Goal: Information Seeking & Learning: Understand process/instructions

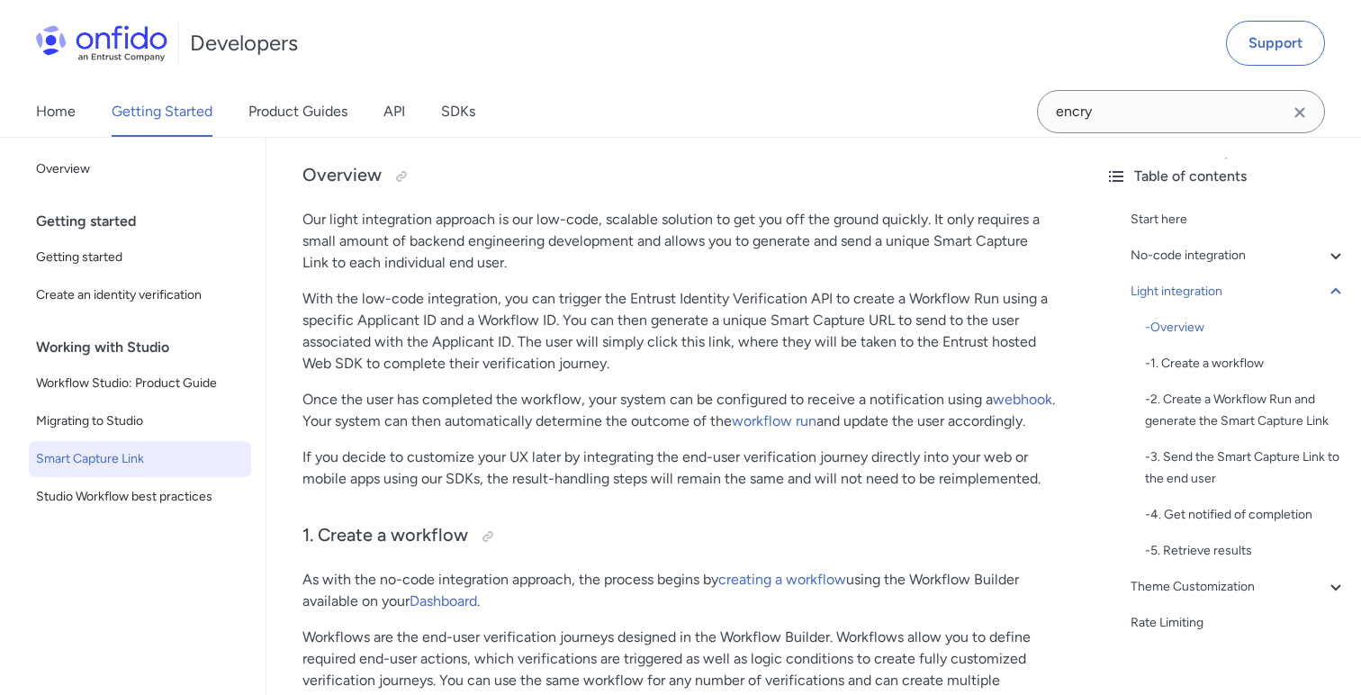
scroll to position [2098, 0]
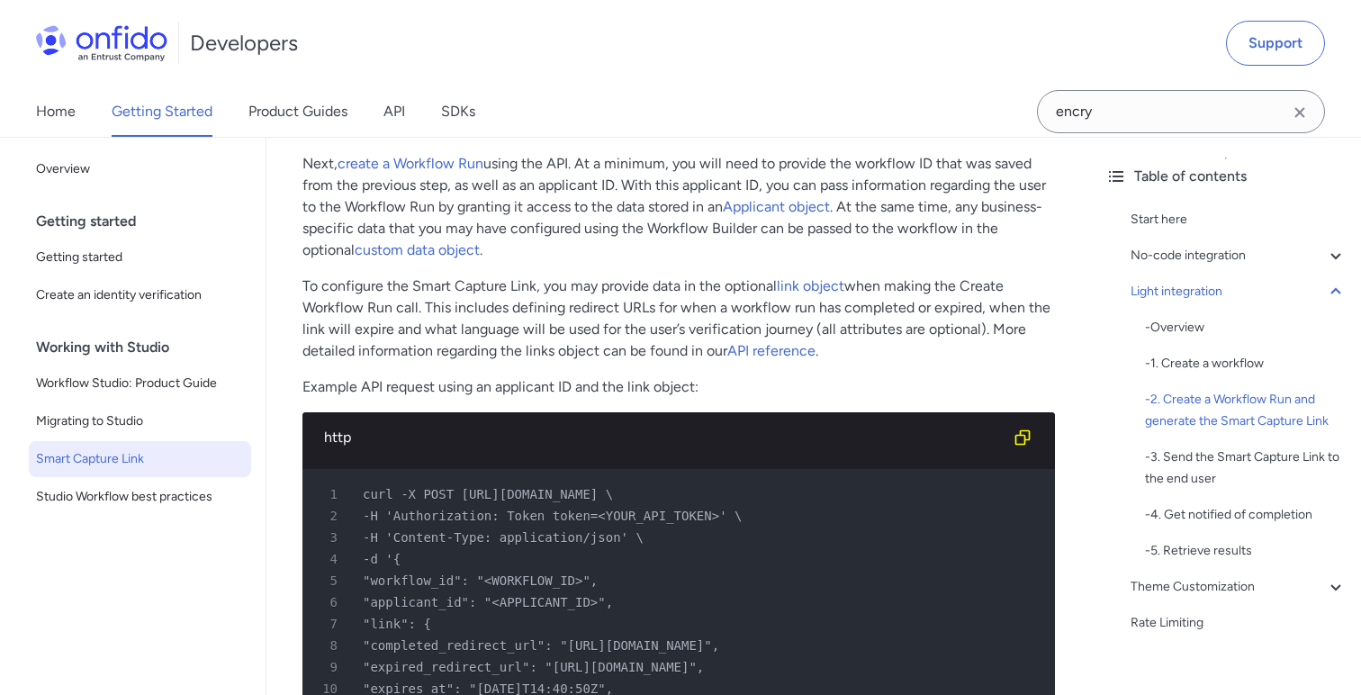
scroll to position [3011, 0]
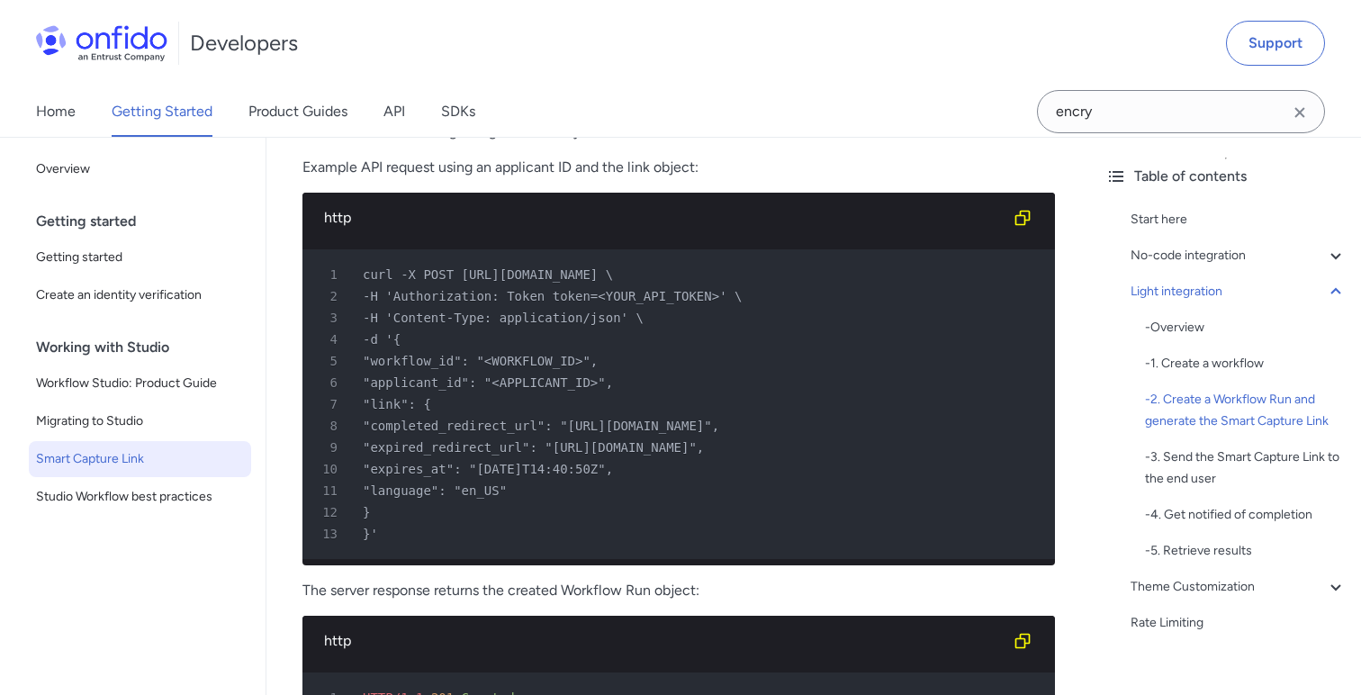
drag, startPoint x: 697, startPoint y: 489, endPoint x: 426, endPoint y: 487, distance: 271.8
click at [415, 480] on div "10 "expires_at": "[DATE]T14:40:50Z"," at bounding box center [670, 469] width 720 height 22
click at [568, 501] on div "11 "language": "en_US"" at bounding box center [670, 491] width 720 height 22
drag, startPoint x: 575, startPoint y: 518, endPoint x: 322, endPoint y: 496, distance: 253.9
click at [322, 496] on pre "1 curl -X POST [URL][DOMAIN_NAME] \ 2 -H 'Authorization: Token token=<YOUR_API_…" at bounding box center [678, 404] width 752 height 310
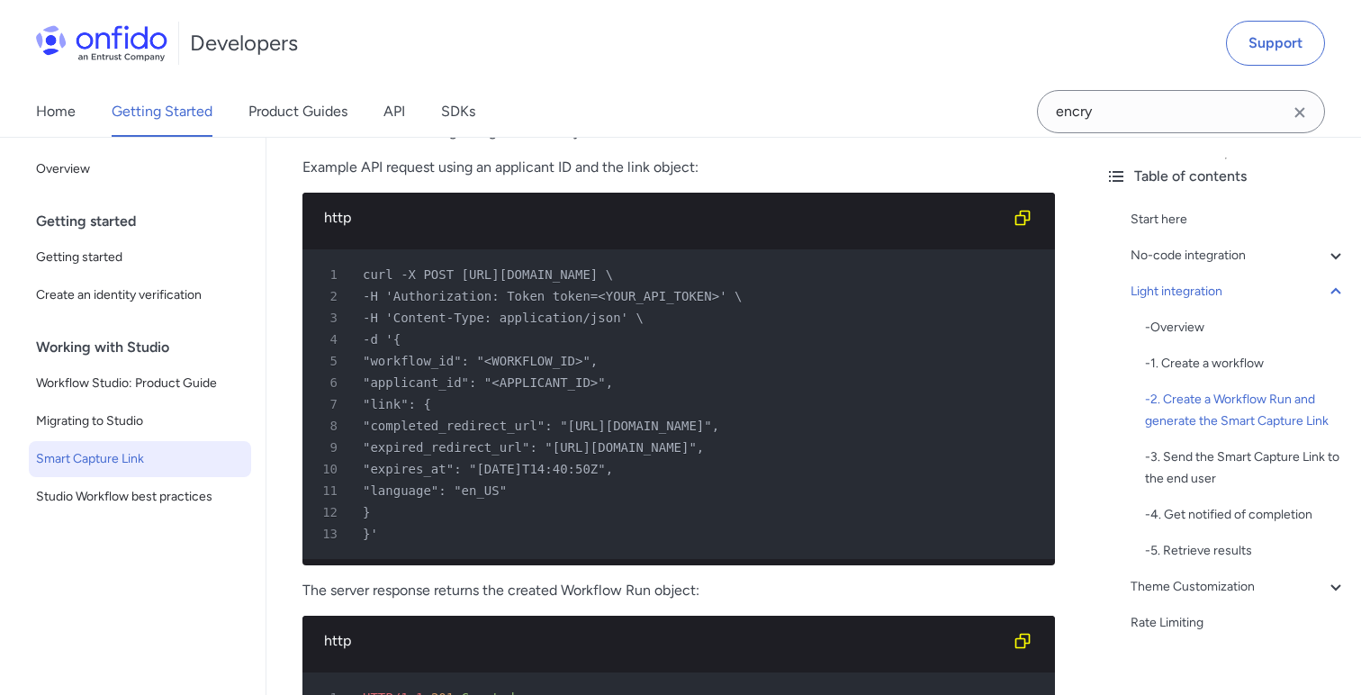
copy pre ""expires_at": "[DATE]T14:40:50Z", 11 "language": "en_US""
